Goal: Use online tool/utility: Use online tool/utility

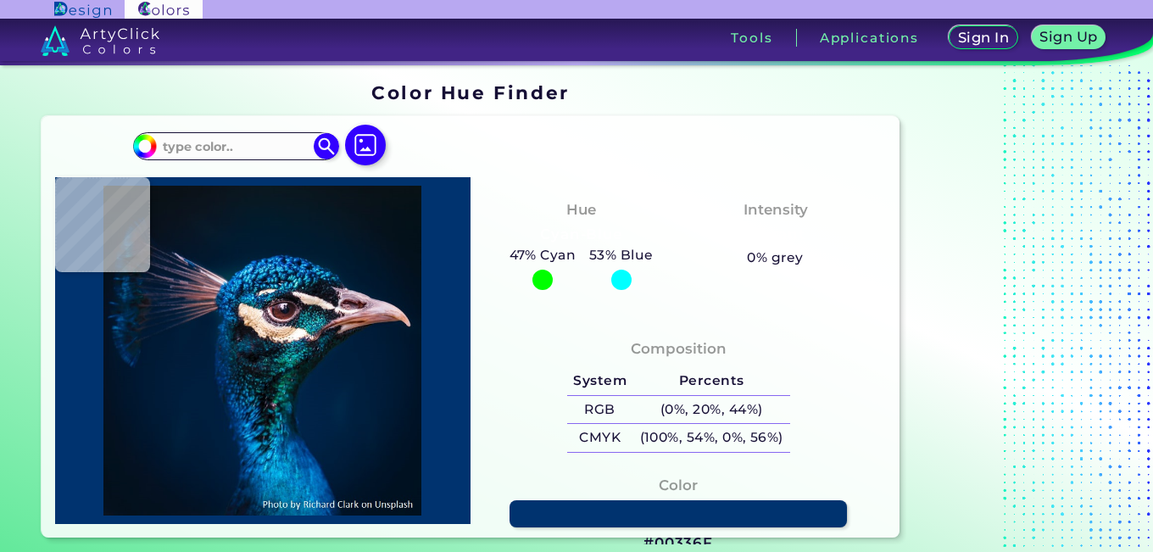
type input "#0b121d"
type input "#0B121D"
type input "#081725"
type input "#041a27"
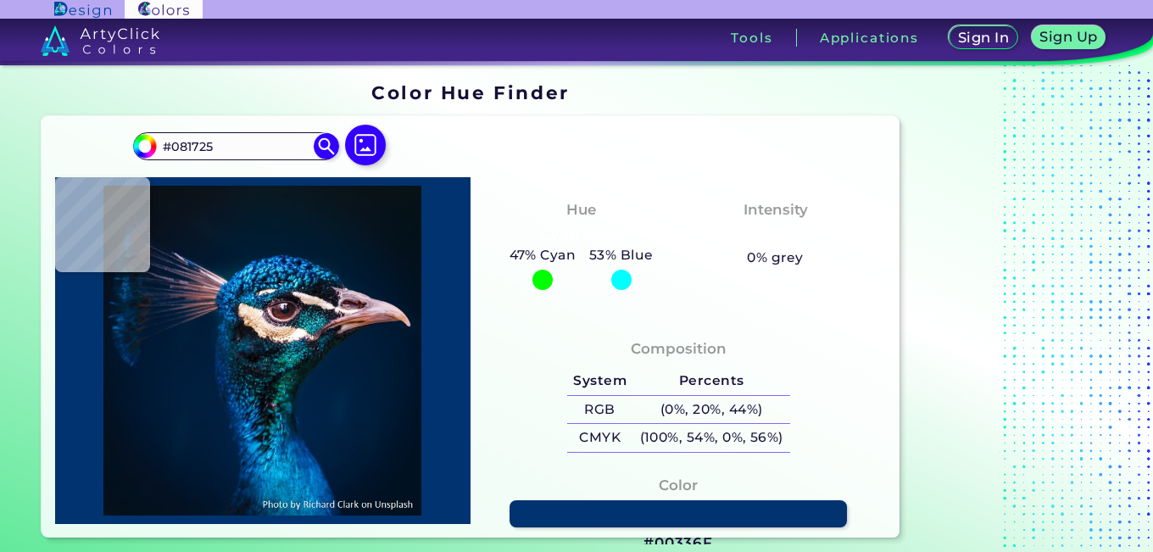
type input "#041A27"
type input "#061927"
type input "#071822"
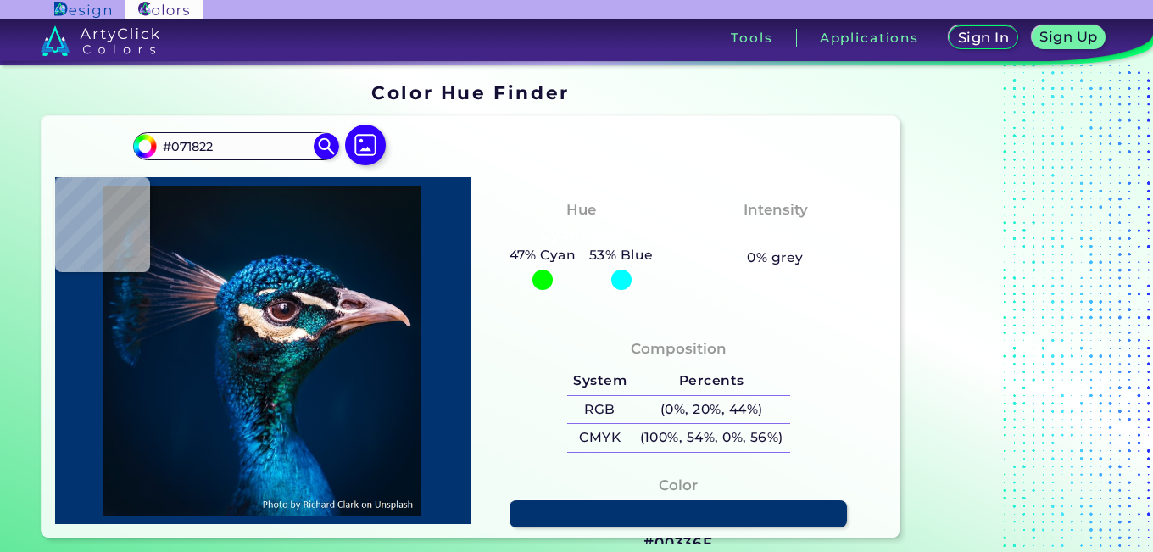
type input "#09131d"
type input "#09131D"
type input "#08121c"
type input "#08121C"
type input "#05121a"
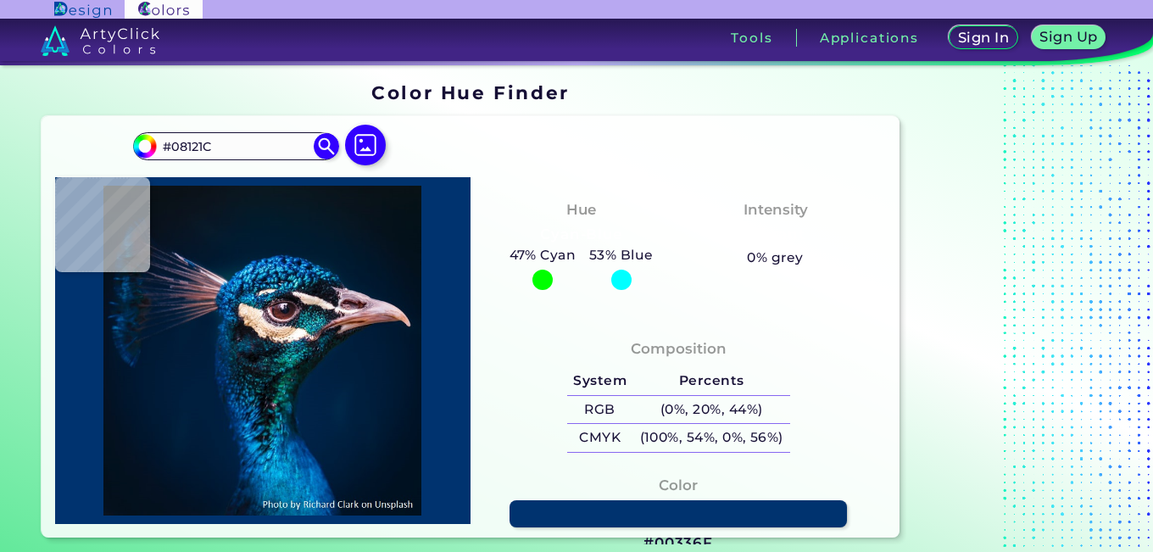
type input "#05121A"
type input "#041119"
type input "#000000"
